Goal: Check status: Check status

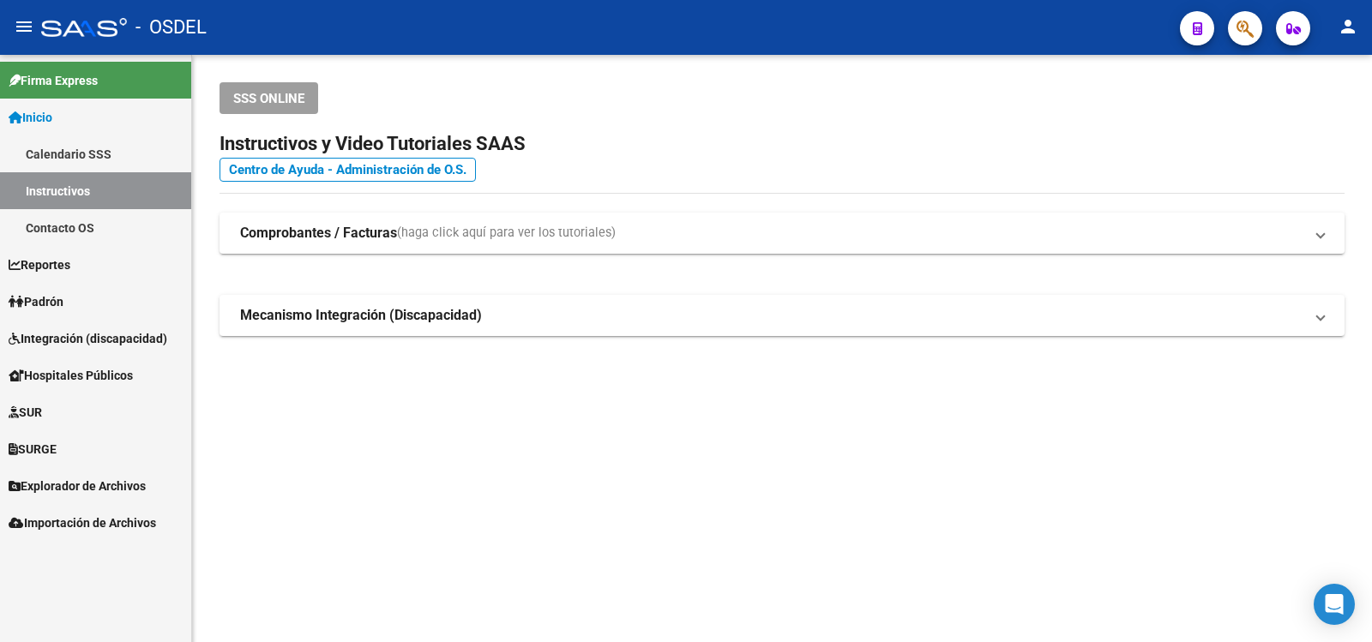
click at [54, 297] on span "Padrón" at bounding box center [36, 301] width 55 height 19
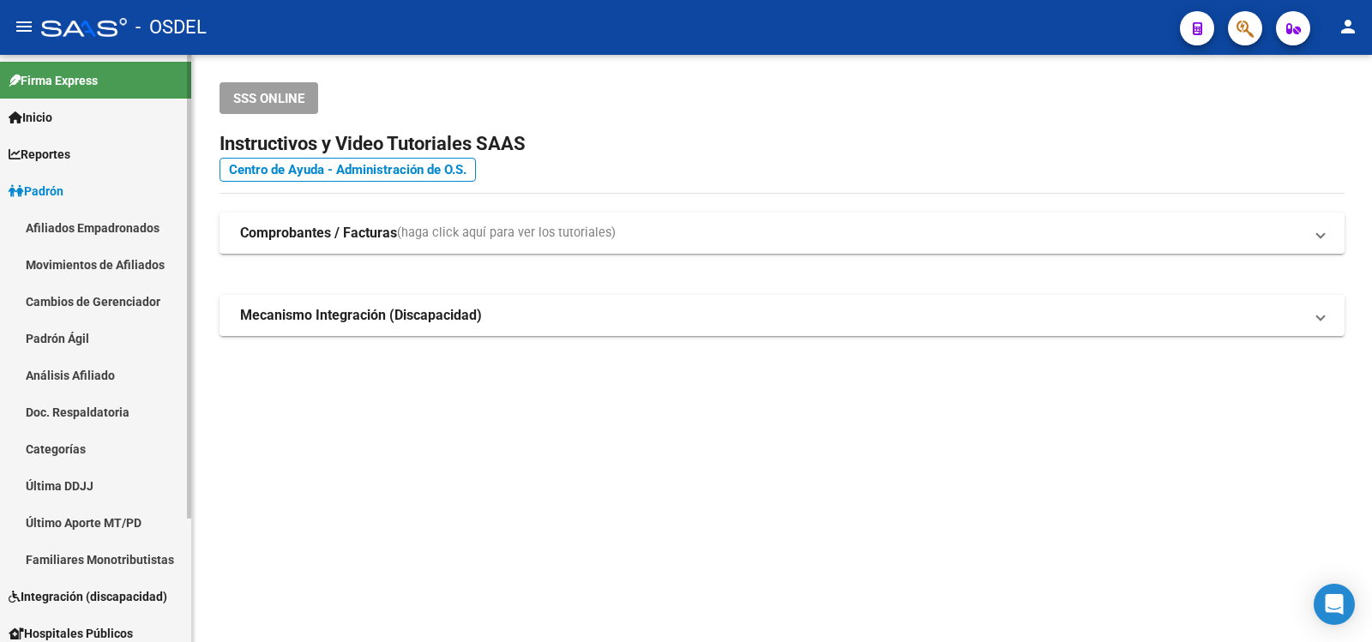
click at [69, 366] on link "Análisis Afiliado" at bounding box center [95, 375] width 191 height 37
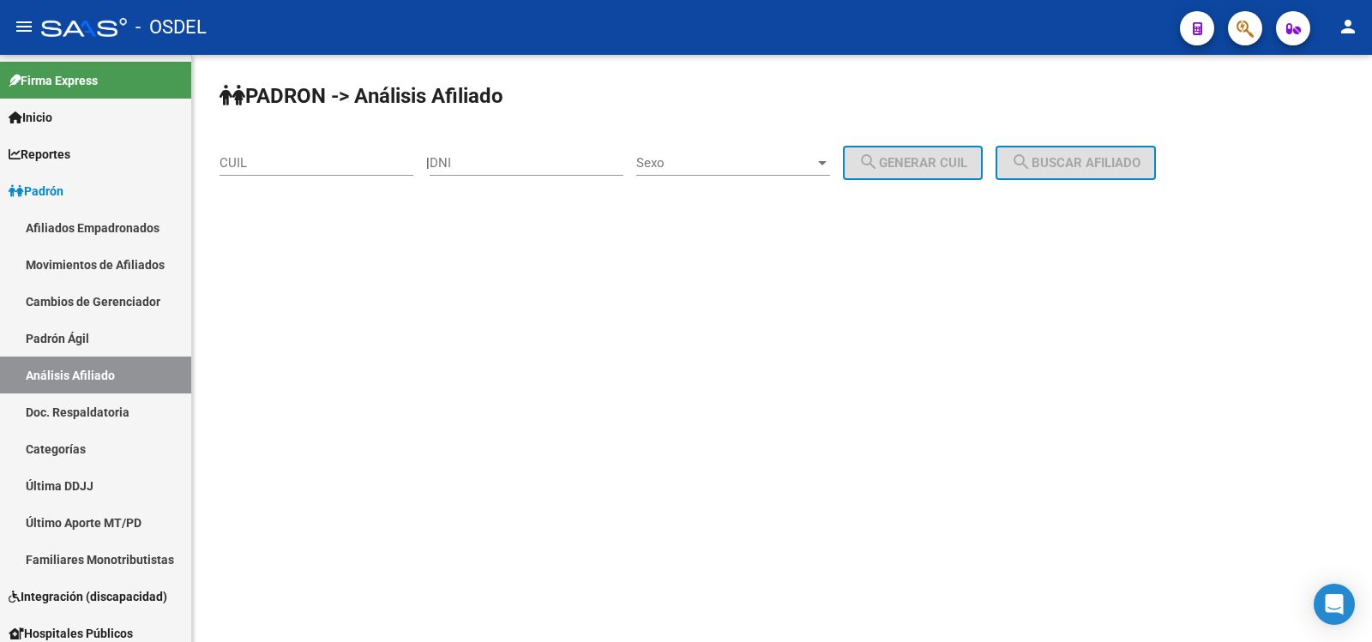
click at [499, 154] on div "DNI" at bounding box center [527, 157] width 194 height 37
type input "94536663"
click at [830, 159] on div at bounding box center [822, 163] width 15 height 14
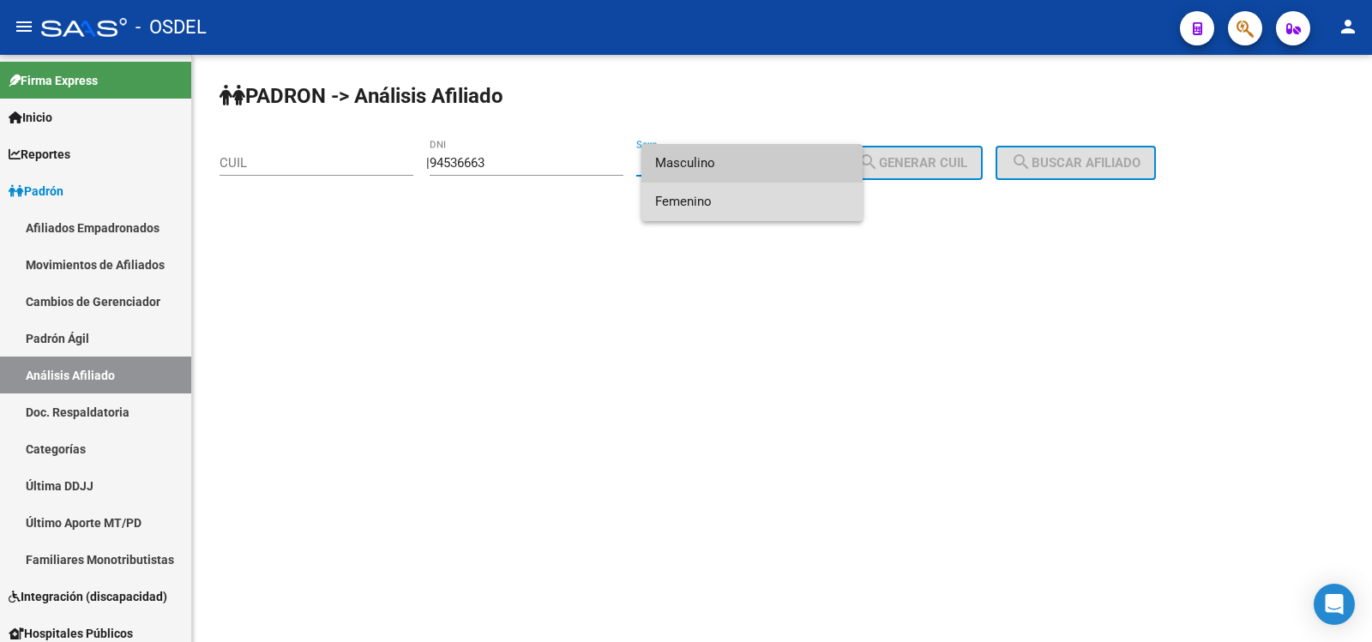
drag, startPoint x: 683, startPoint y: 200, endPoint x: 930, endPoint y: 180, distance: 247.7
click at [685, 199] on span "Femenino" at bounding box center [752, 202] width 194 height 39
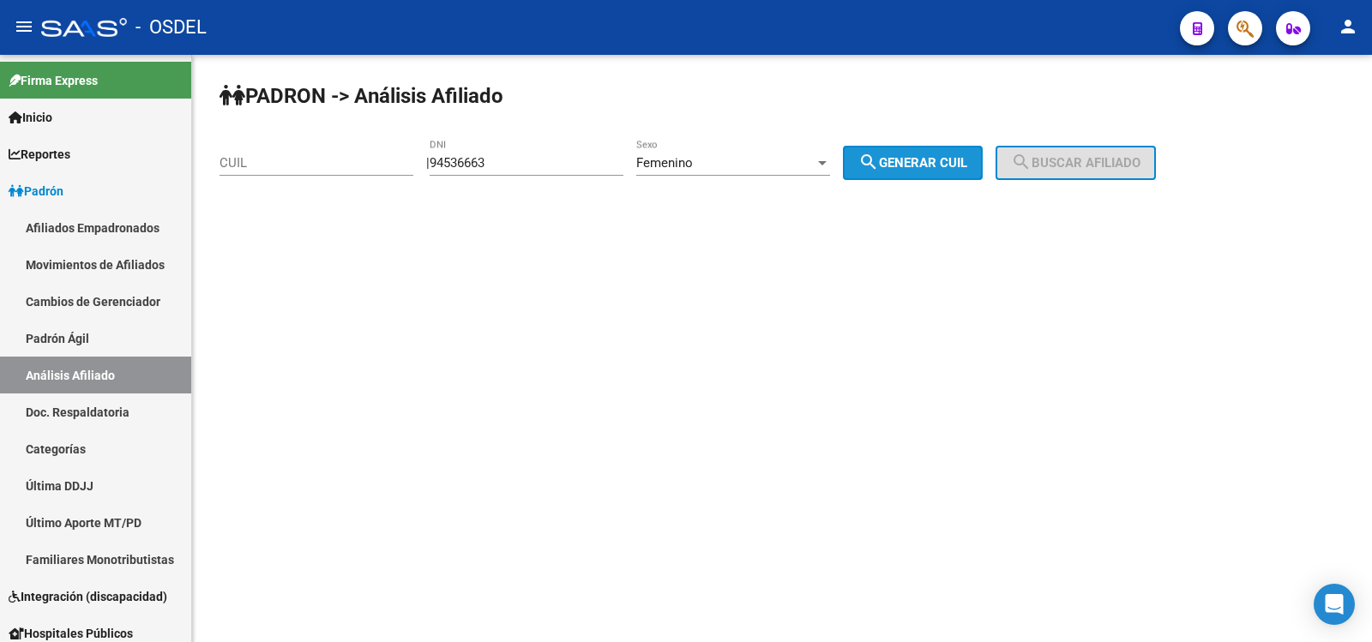
click at [966, 165] on span "search Generar CUIL" at bounding box center [912, 162] width 109 height 15
type input "27-94536663-5"
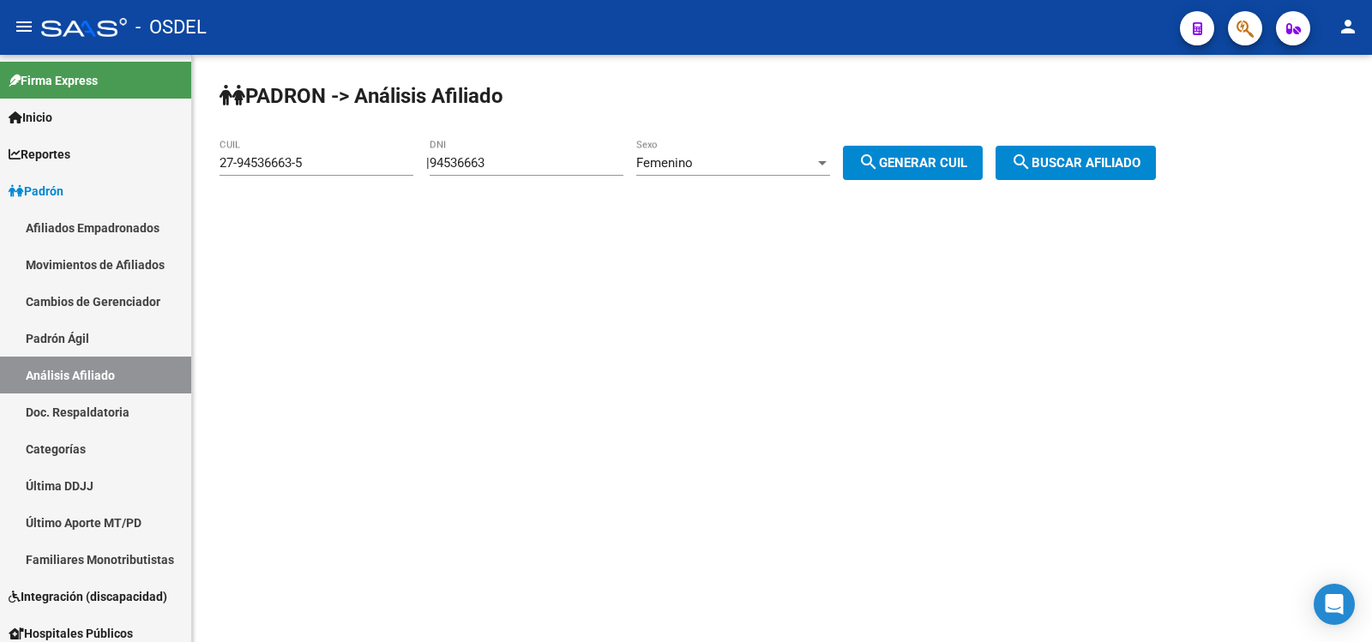
click at [1120, 158] on span "search Buscar afiliado" at bounding box center [1075, 162] width 129 height 15
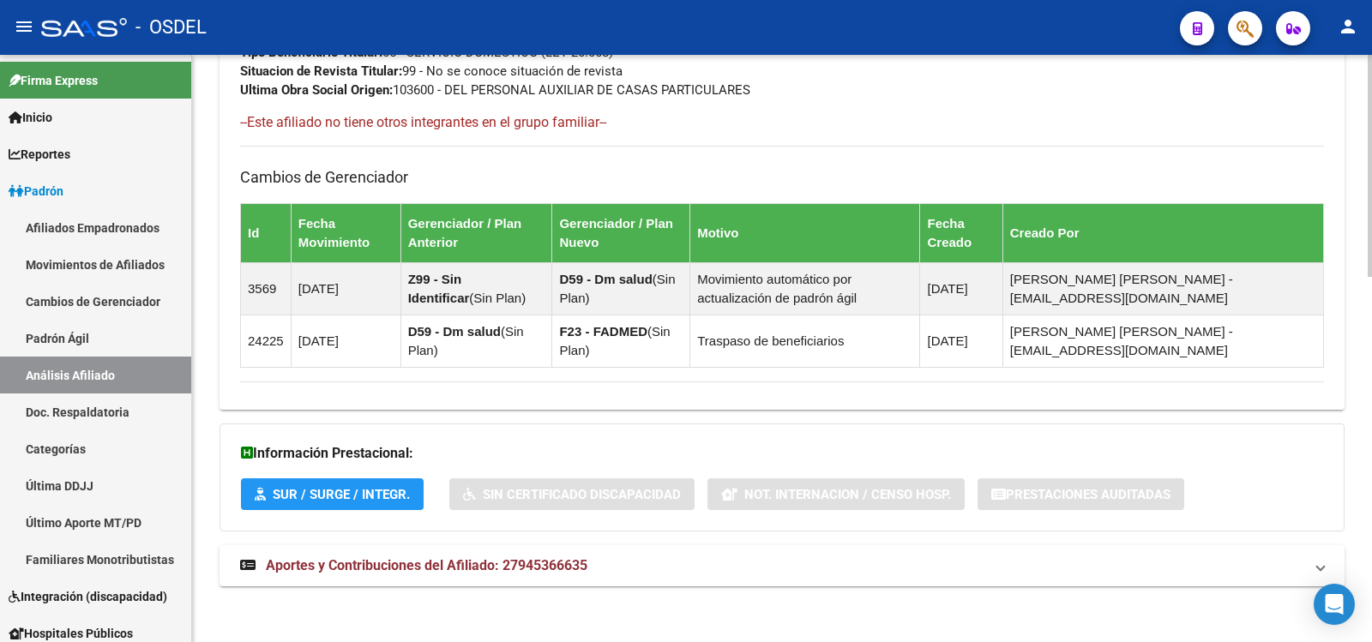
scroll to position [967, 0]
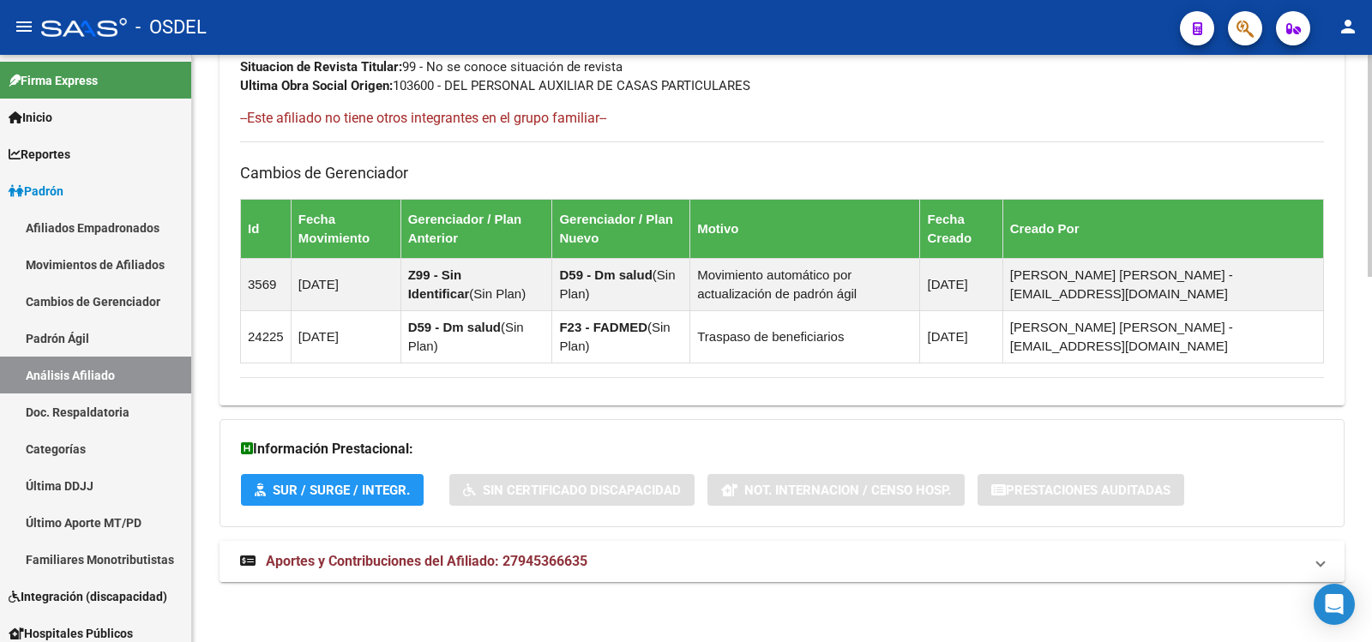
click at [466, 556] on span "Aportes y Contribuciones del Afiliado: 27945366635" at bounding box center [427, 561] width 322 height 16
click at [1315, 66] on div "DATOS GRUPO FAMILIAR Gerenciador / Plan: F23 - FADMED / Sin Plan Empleador: 279…" at bounding box center [782, 28] width 1084 height 133
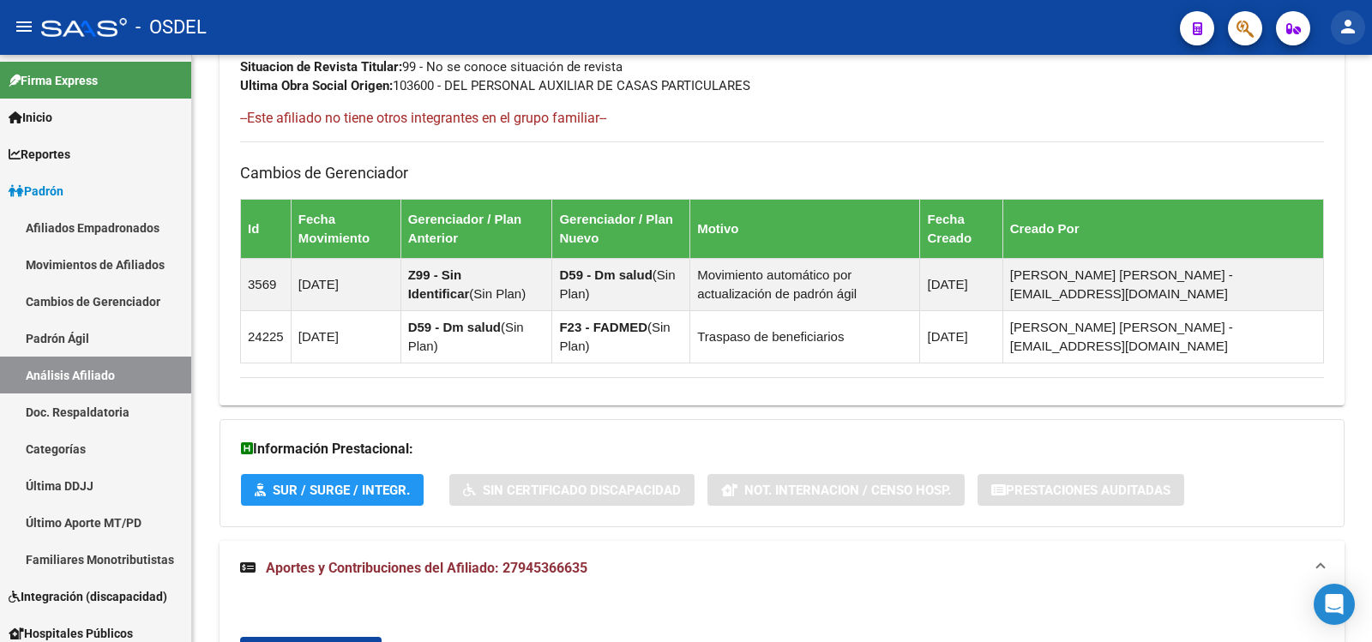
click at [1336, 33] on button "person" at bounding box center [1348, 27] width 34 height 34
click at [1325, 111] on button "exit_to_app Salir" at bounding box center [1313, 113] width 105 height 41
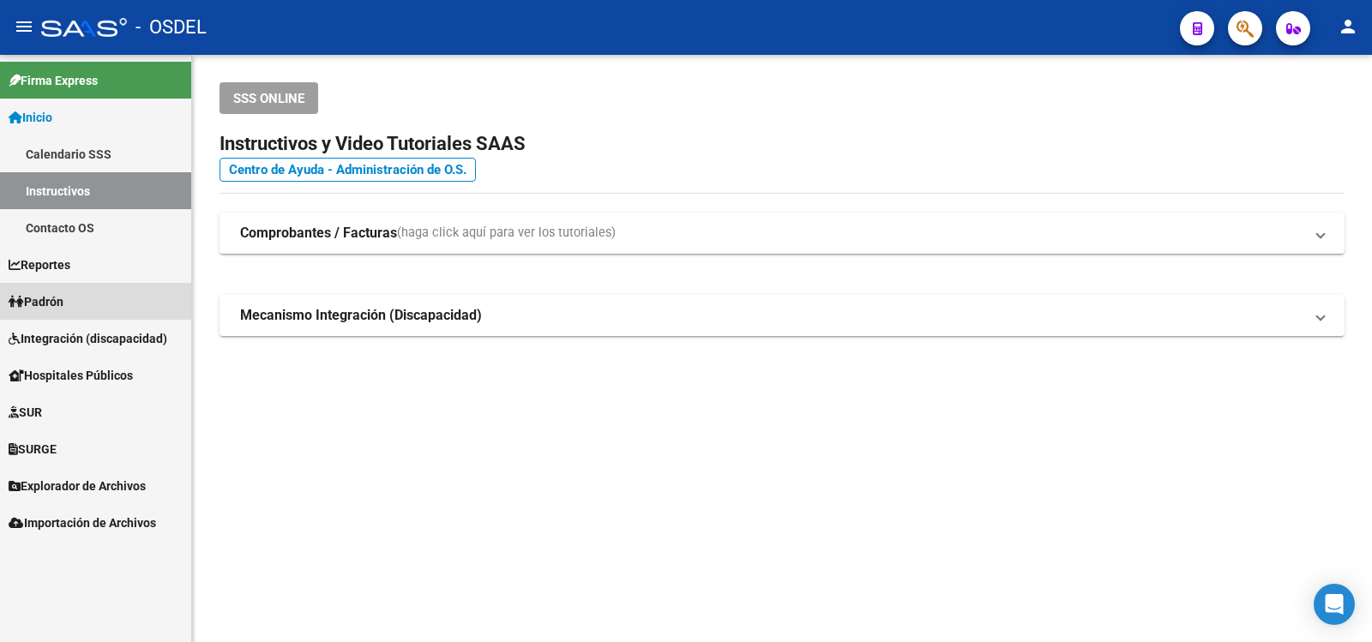
click at [57, 296] on span "Padrón" at bounding box center [36, 301] width 55 height 19
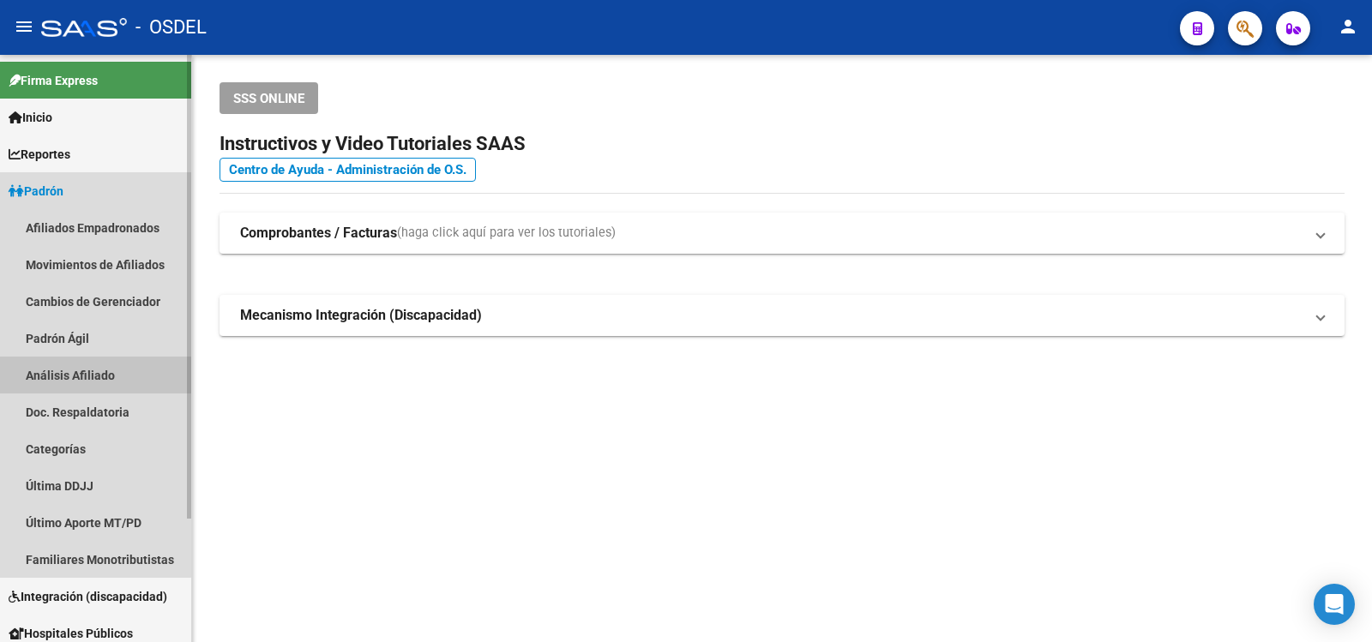
drag, startPoint x: 63, startPoint y: 368, endPoint x: 111, endPoint y: 339, distance: 56.9
click at [63, 366] on link "Análisis Afiliado" at bounding box center [95, 375] width 191 height 37
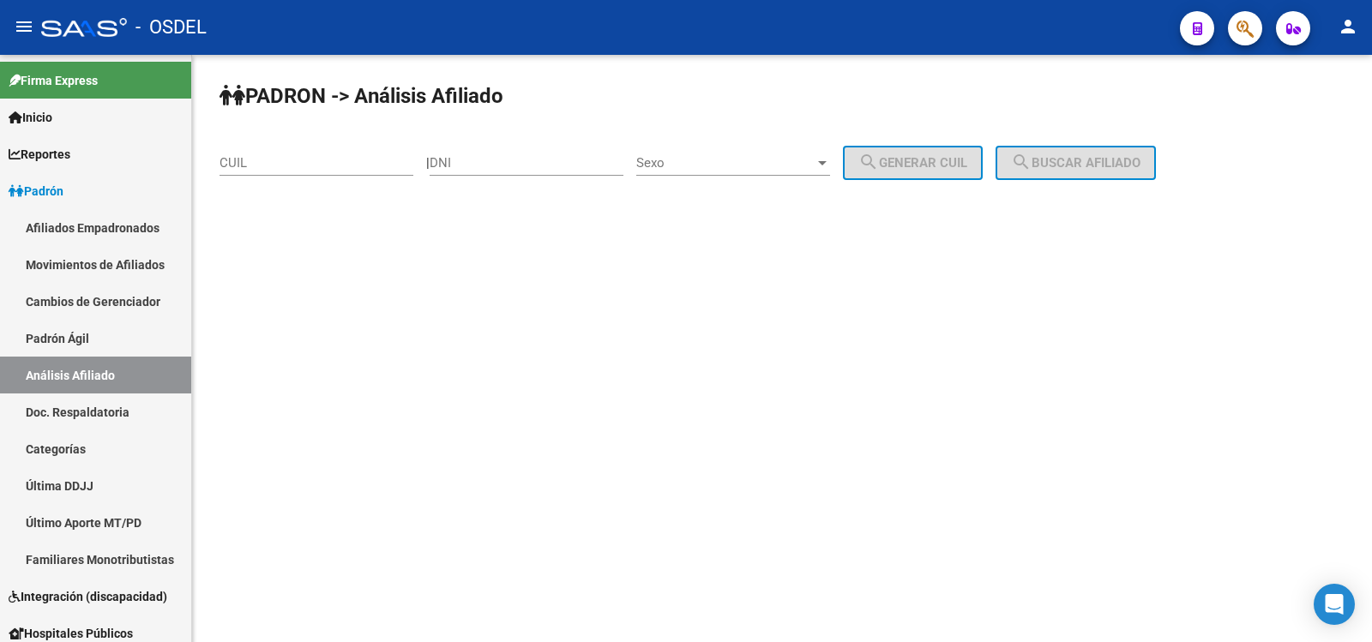
click at [499, 158] on input "DNI" at bounding box center [527, 162] width 194 height 15
type input "56073881"
click at [827, 162] on div at bounding box center [822, 163] width 9 height 4
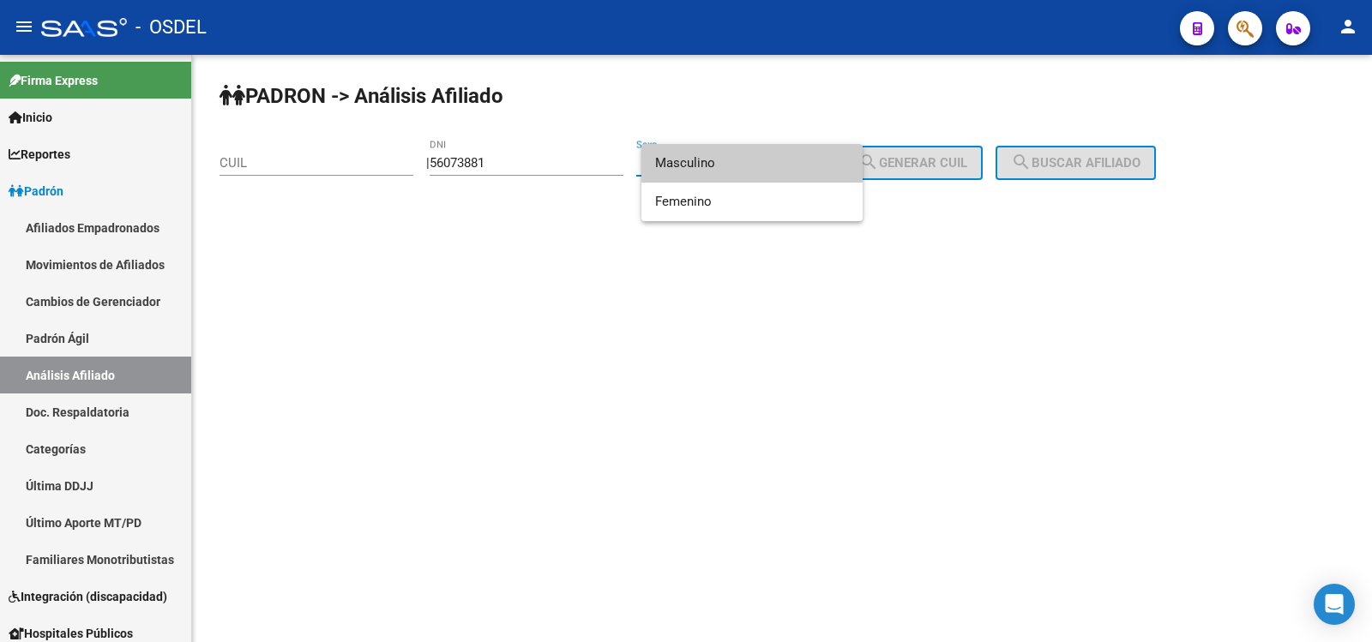
drag, startPoint x: 679, startPoint y: 160, endPoint x: 741, endPoint y: 158, distance: 61.8
click at [681, 159] on span "Masculino" at bounding box center [752, 163] width 194 height 39
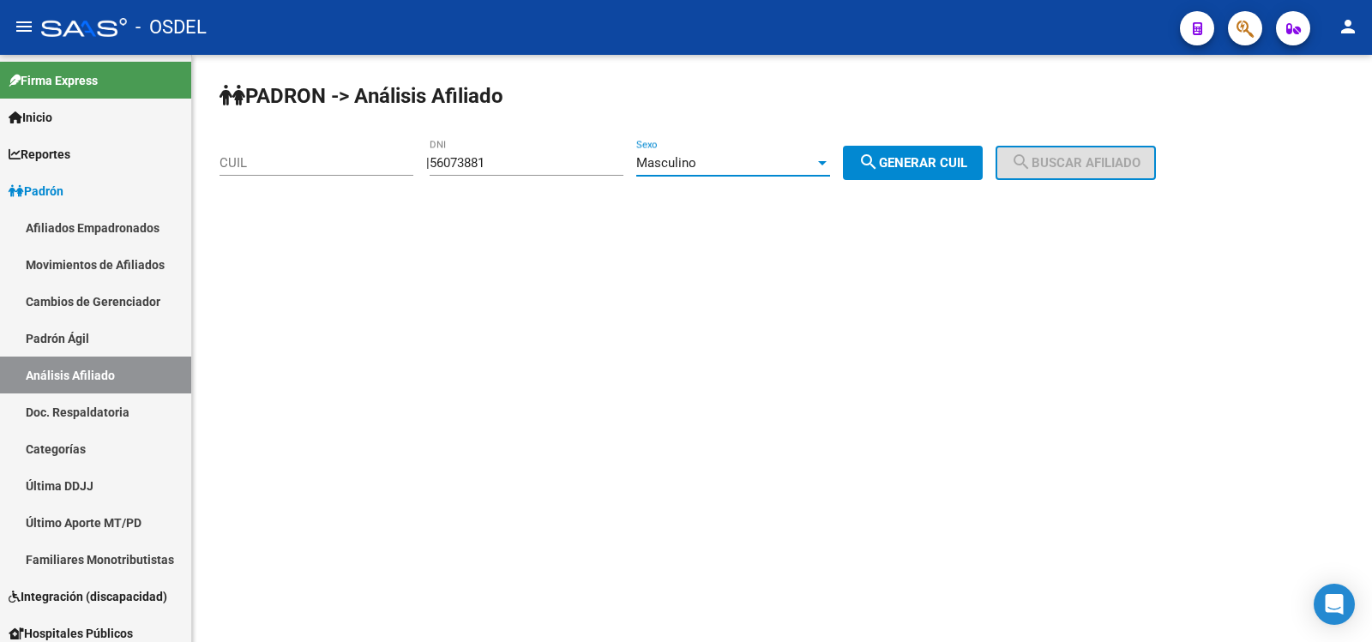
drag, startPoint x: 917, startPoint y: 159, endPoint x: 940, endPoint y: 159, distance: 23.2
click at [919, 159] on span "search Generar CUIL" at bounding box center [912, 162] width 109 height 15
type input "20-56073881-2"
click at [1086, 159] on span "search Buscar afiliado" at bounding box center [1075, 162] width 129 height 15
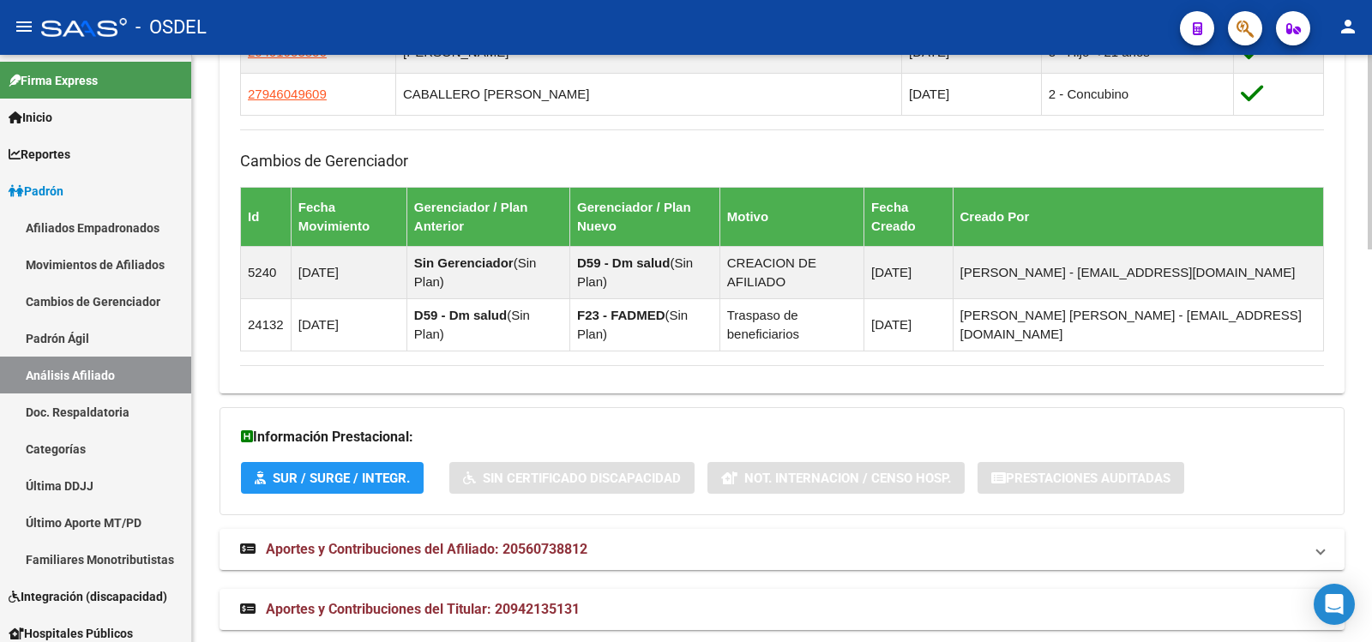
scroll to position [1185, 0]
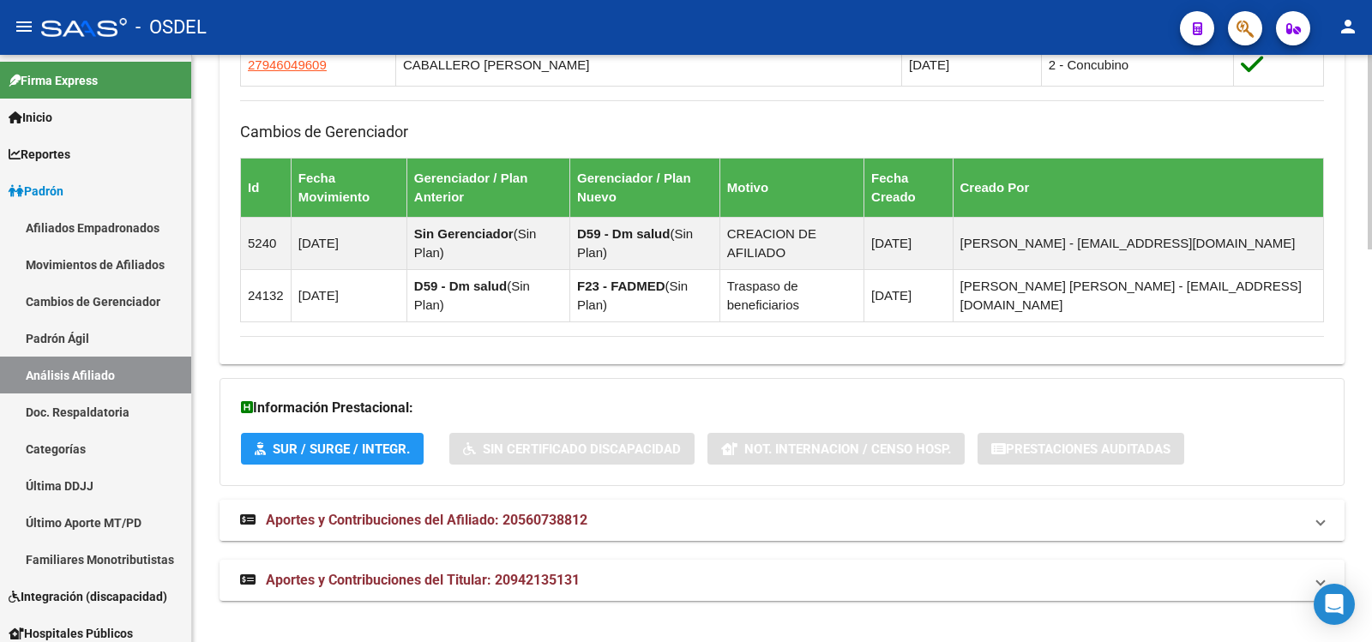
click at [382, 515] on span "Aportes y Contribuciones del Afiliado: 20560738812" at bounding box center [427, 520] width 322 height 16
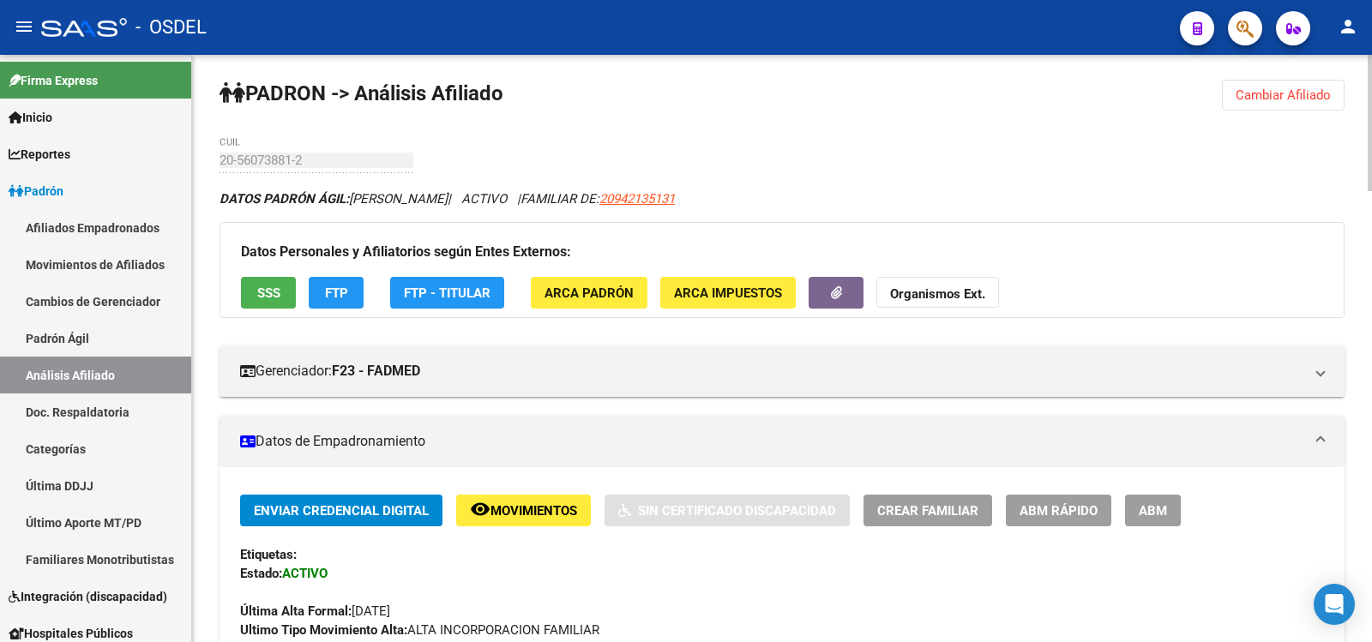
scroll to position [0, 0]
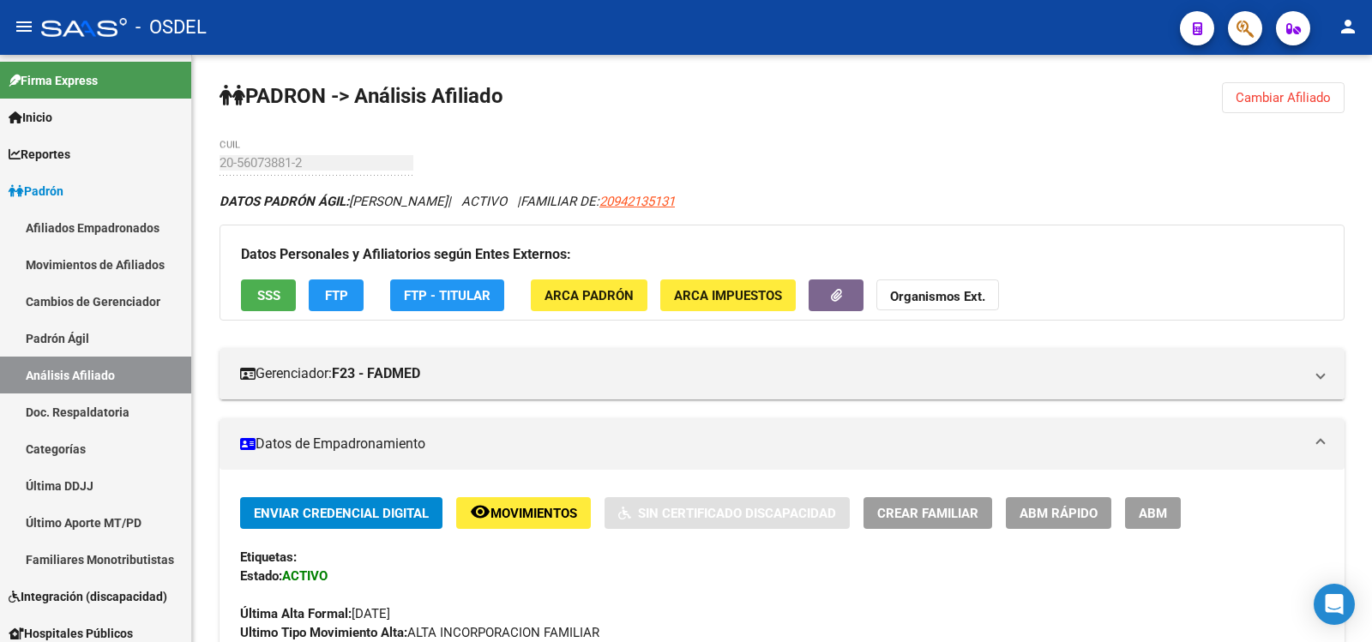
click at [1354, 22] on mat-icon "person" at bounding box center [1348, 26] width 21 height 21
click at [1331, 114] on button "exit_to_app Salir" at bounding box center [1313, 113] width 105 height 41
